Goal: Purchase product/service

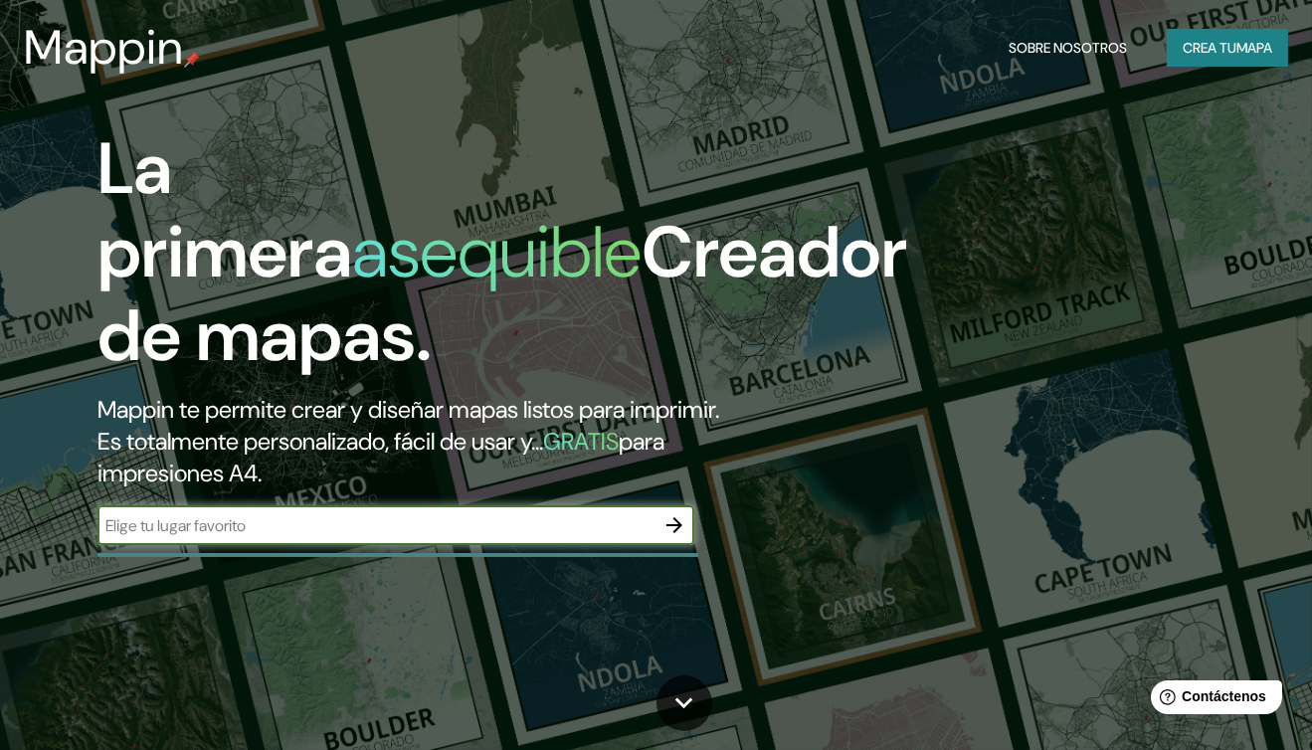
click at [242, 537] on input "text" at bounding box center [375, 525] width 557 height 23
click at [322, 545] on div "​" at bounding box center [395, 525] width 597 height 40
paste input "[PERSON_NAME] 300"
click at [547, 537] on input "[PERSON_NAME] 300" at bounding box center [375, 525] width 557 height 23
type input "[PERSON_NAME] 300, morelia mich"
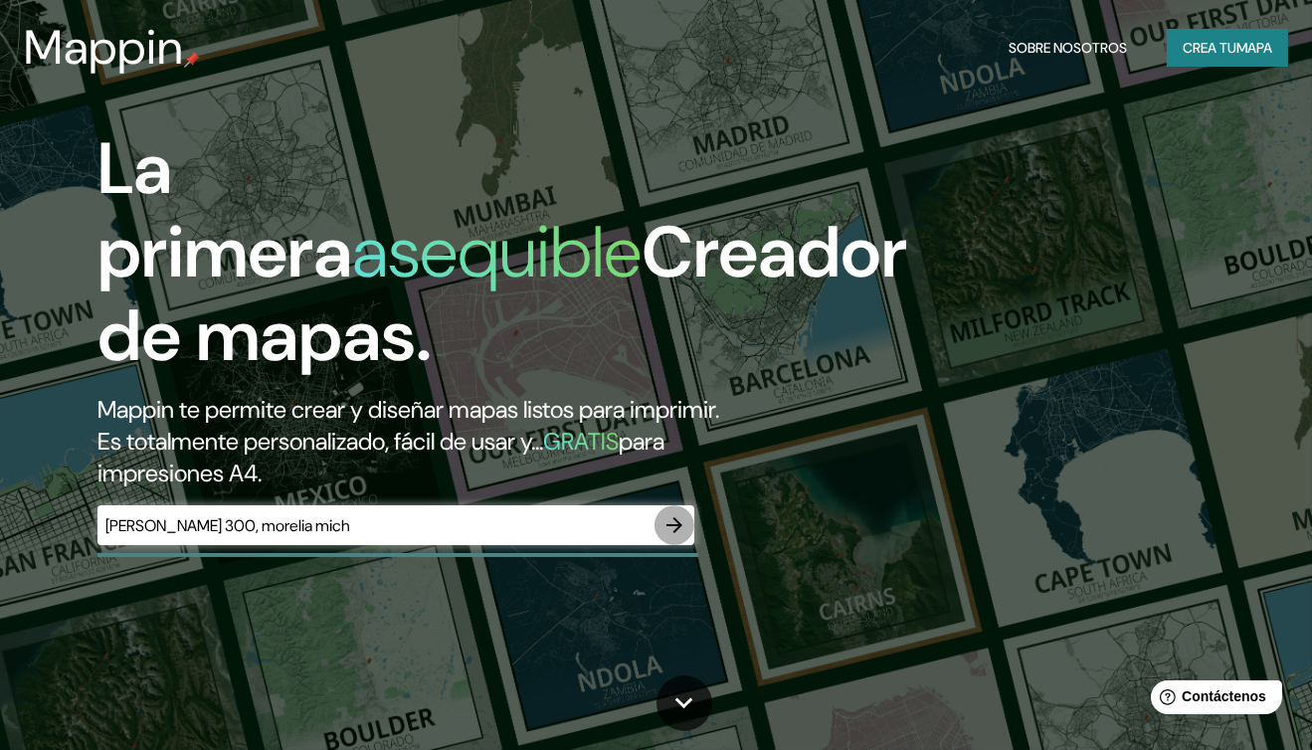
click at [669, 537] on icon "button" at bounding box center [674, 525] width 24 height 24
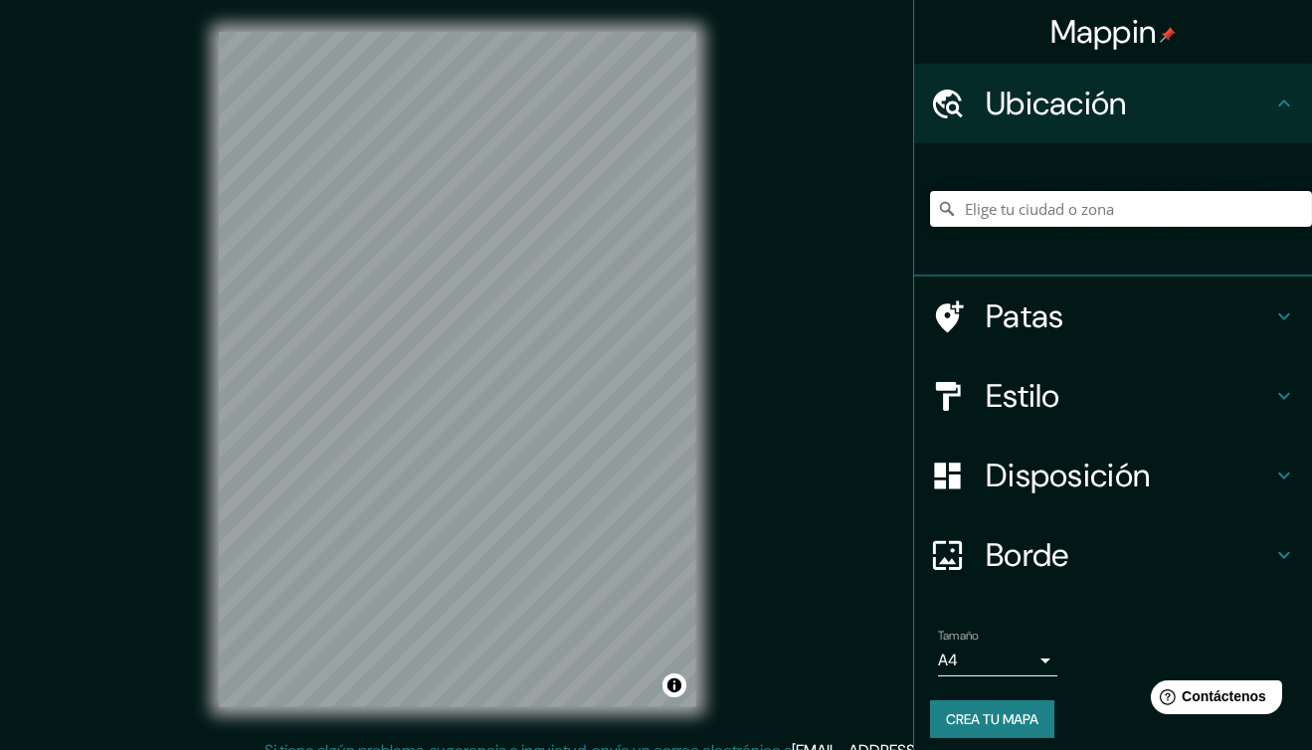
click at [1059, 217] on input "Elige tu ciudad o zona" at bounding box center [1121, 209] width 382 height 36
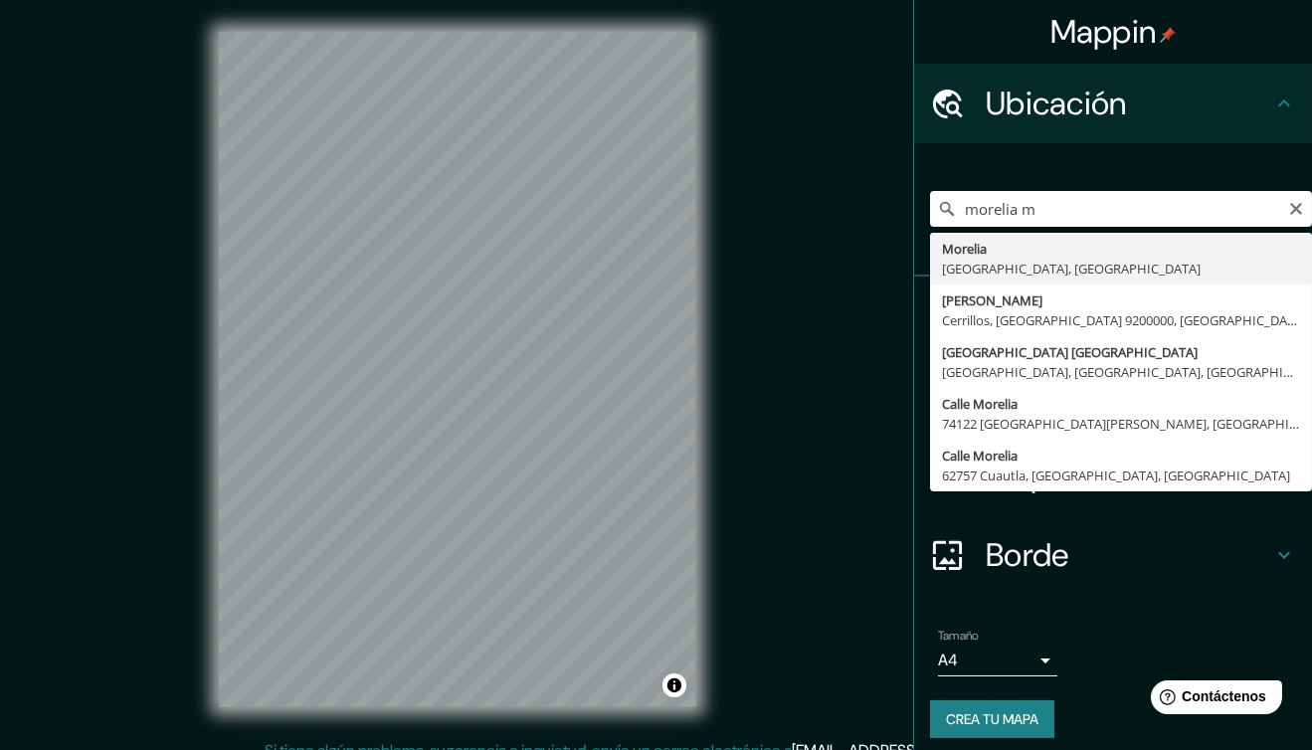
type input "[GEOGRAPHIC_DATA], [GEOGRAPHIC_DATA], [GEOGRAPHIC_DATA]"
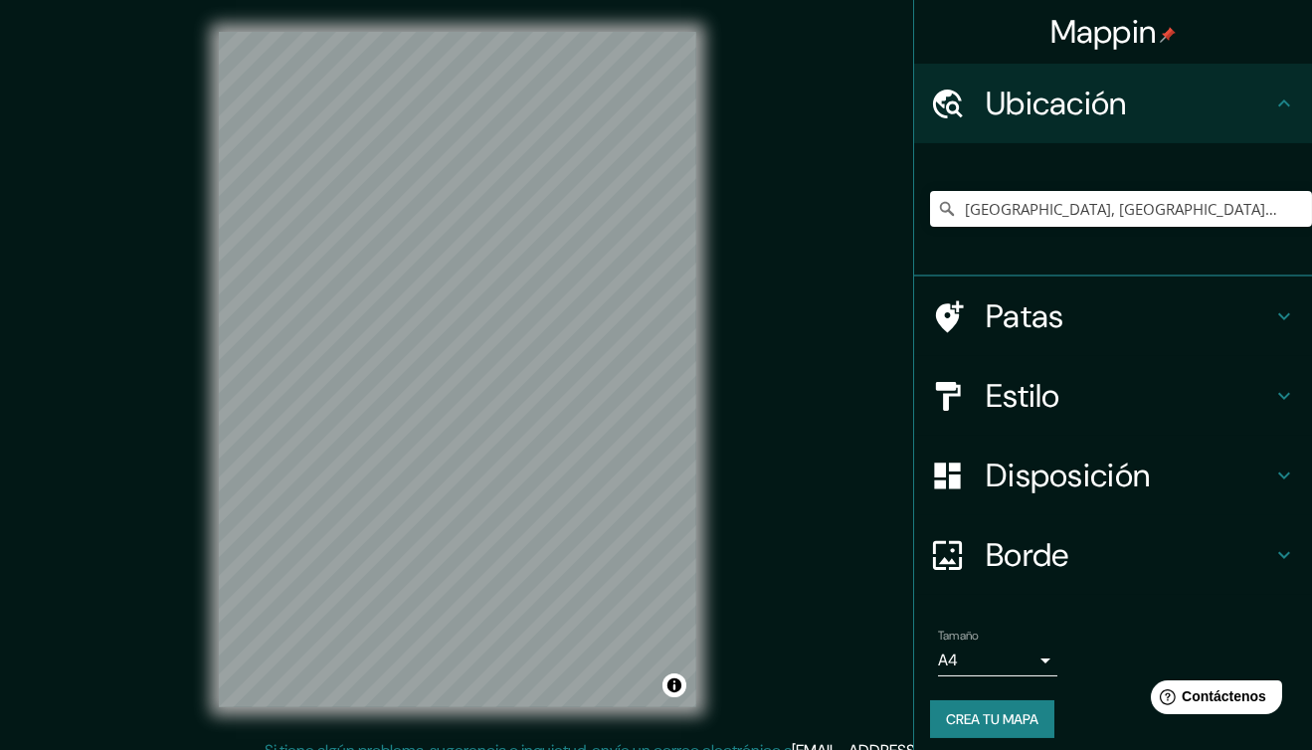
click at [1035, 391] on font "Estilo" at bounding box center [1023, 396] width 75 height 42
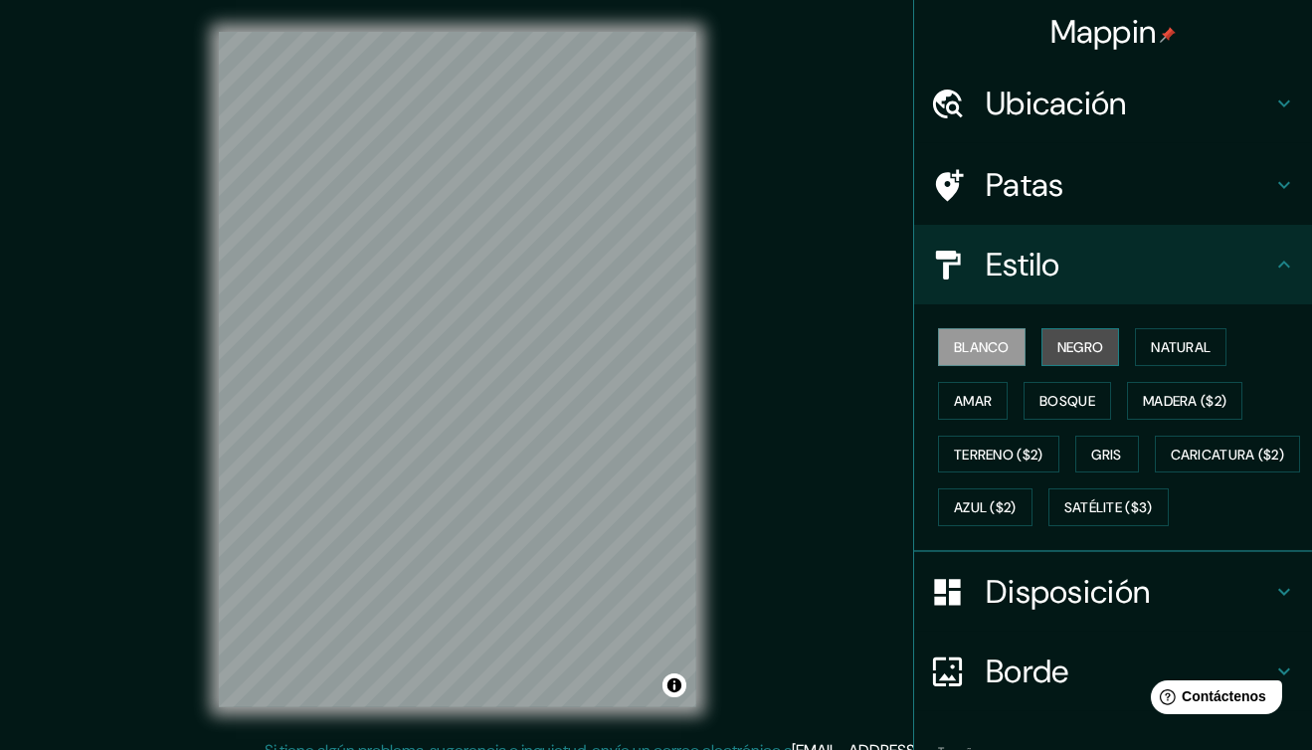
click at [1078, 349] on font "Negro" at bounding box center [1080, 347] width 47 height 18
click at [994, 343] on font "Blanco" at bounding box center [982, 347] width 56 height 18
click at [982, 390] on button "Amar" at bounding box center [973, 401] width 70 height 38
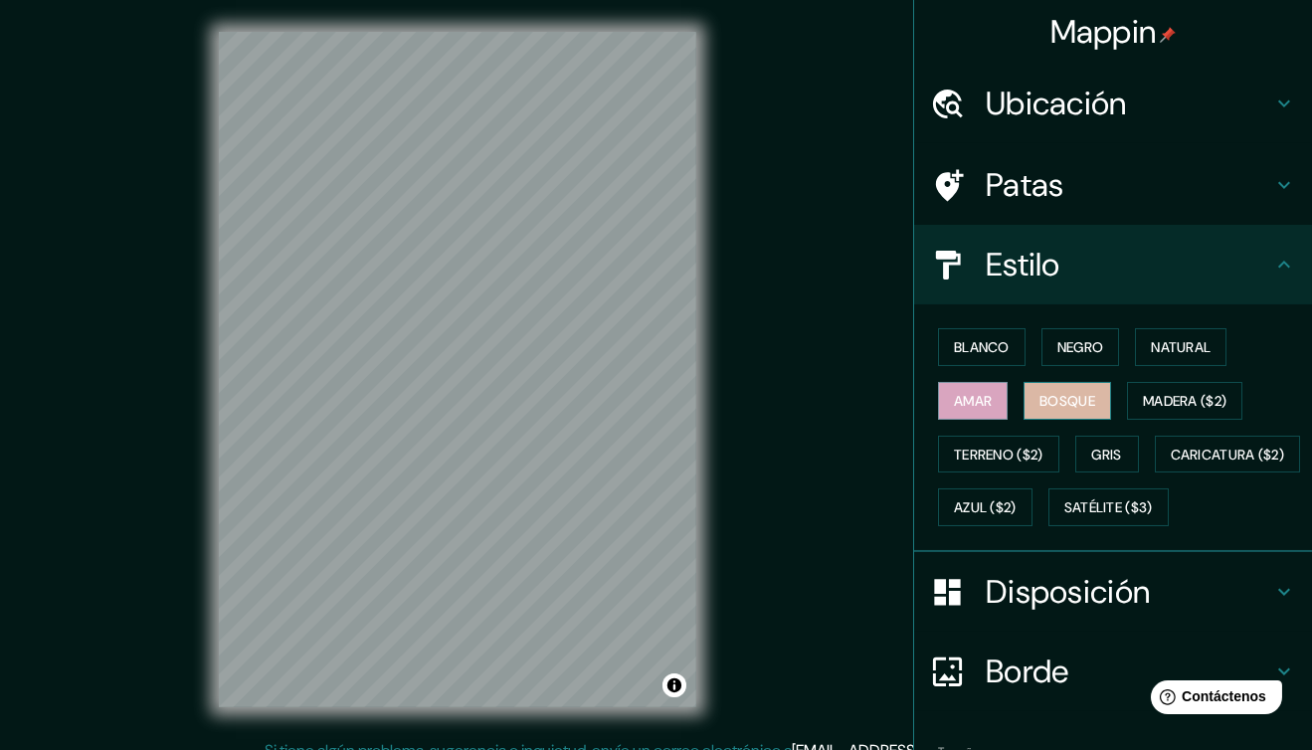
click at [1040, 394] on font "Bosque" at bounding box center [1067, 401] width 56 height 18
click at [1135, 356] on button "Natural" at bounding box center [1181, 347] width 92 height 38
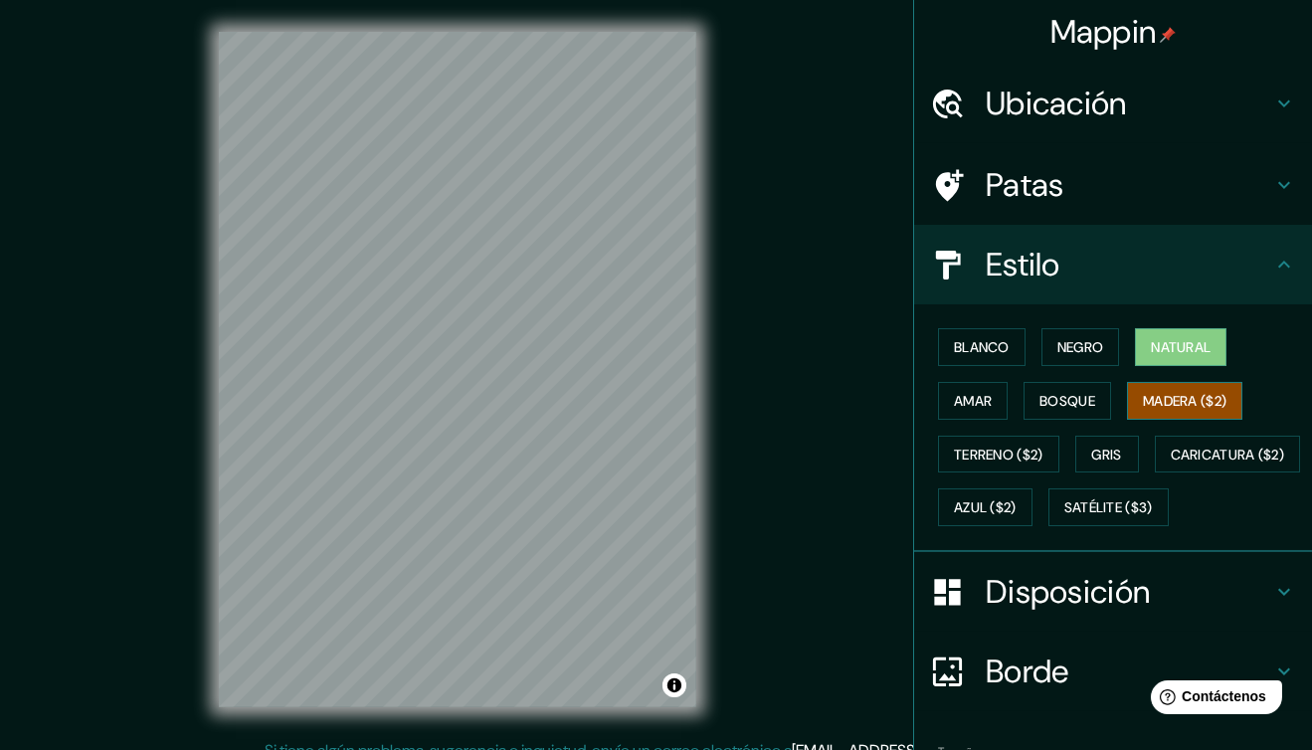
click at [1143, 393] on font "Madera ($2)" at bounding box center [1185, 401] width 84 height 18
click at [1101, 453] on font "Gris" at bounding box center [1107, 455] width 30 height 18
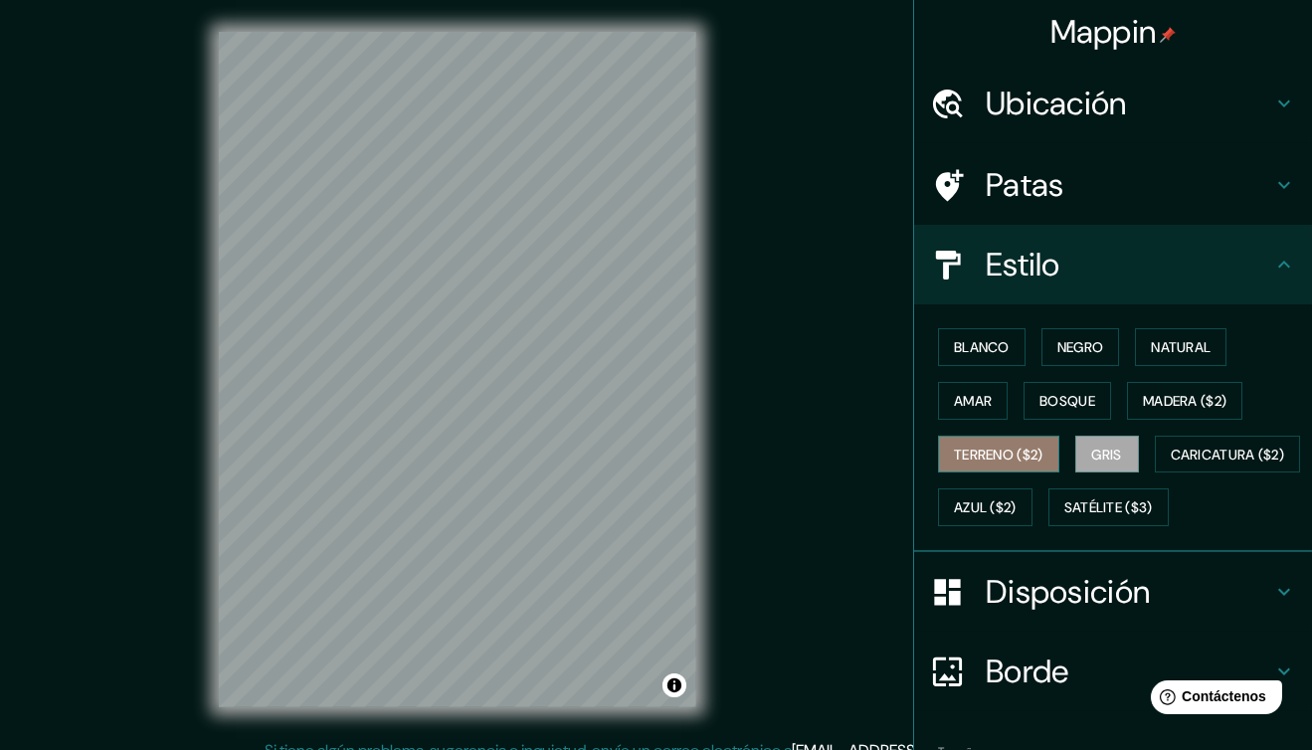
click at [1038, 457] on button "Terreno ($2)" at bounding box center [998, 455] width 121 height 38
click at [1101, 442] on font "Gris" at bounding box center [1107, 455] width 30 height 26
click at [966, 339] on font "Blanco" at bounding box center [982, 347] width 56 height 18
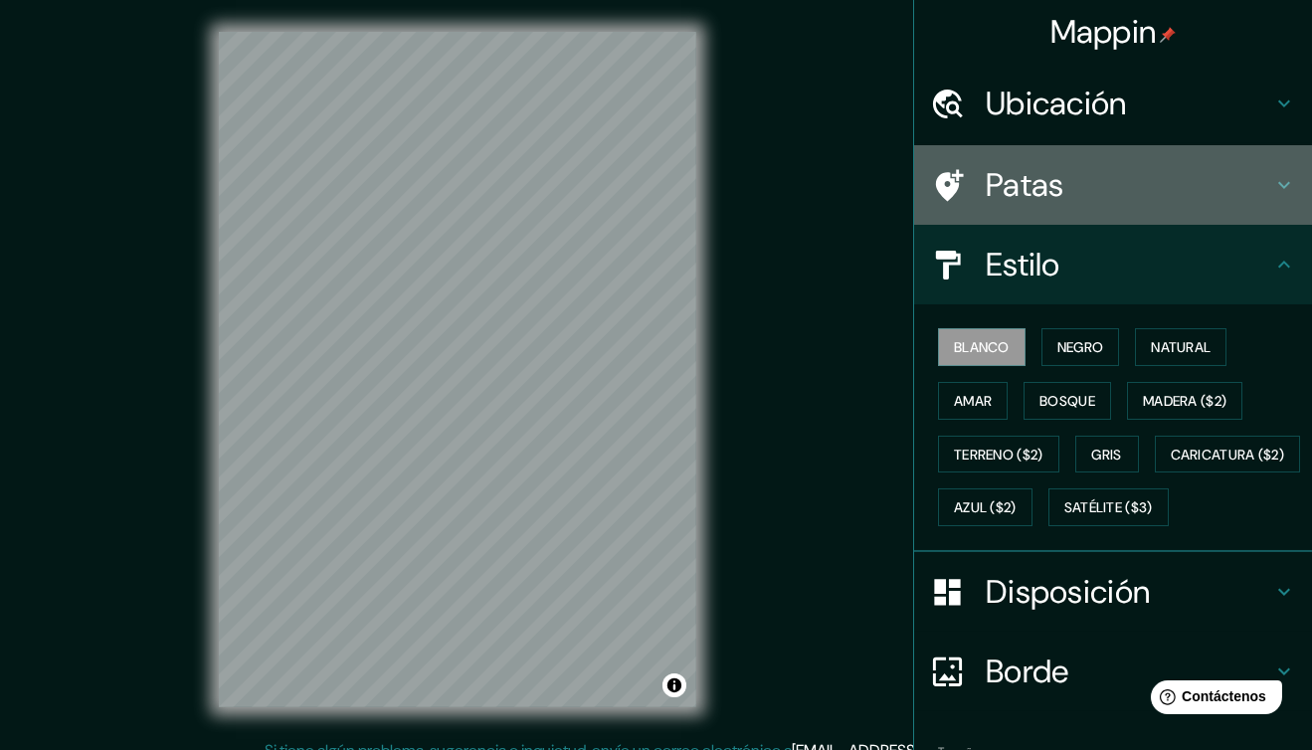
click at [1105, 190] on h4 "Patas" at bounding box center [1129, 185] width 286 height 40
